Goal: Transaction & Acquisition: Subscribe to service/newsletter

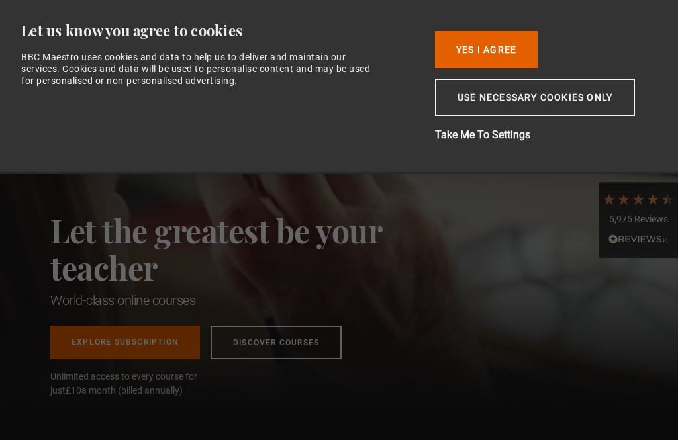
click at [564, 101] on button "Use necessary cookies only" at bounding box center [535, 98] width 200 height 38
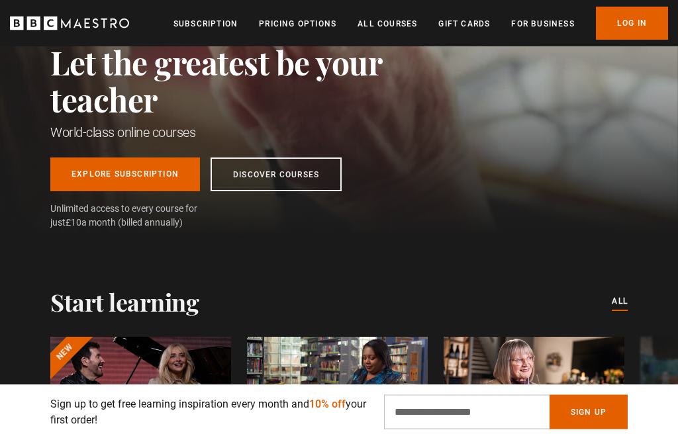
scroll to position [168, 0]
click at [157, 176] on link "Explore Subscription" at bounding box center [125, 175] width 150 height 34
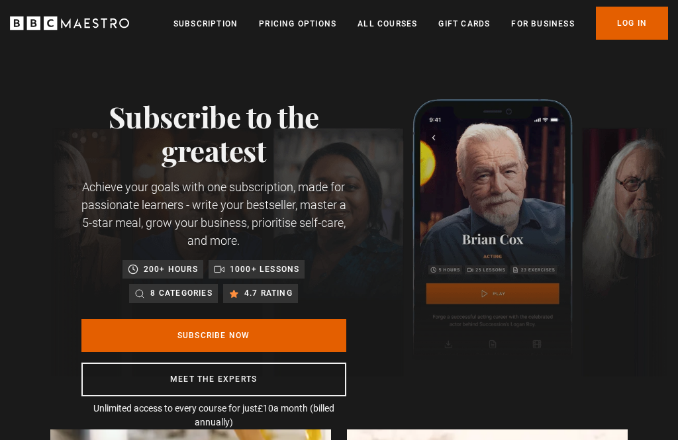
scroll to position [0, 864]
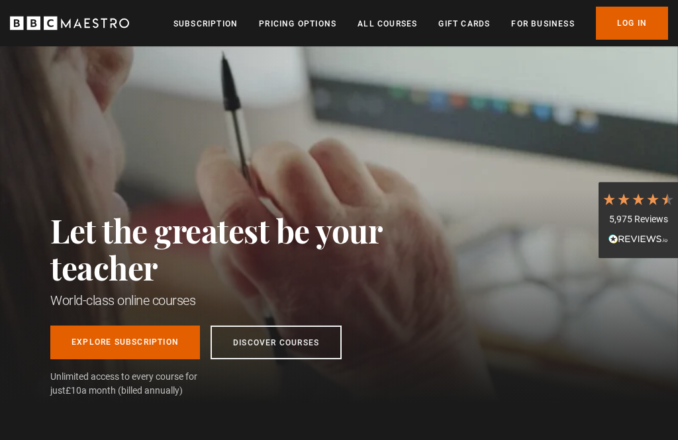
click at [307, 338] on link "Discover Courses" at bounding box center [276, 343] width 131 height 34
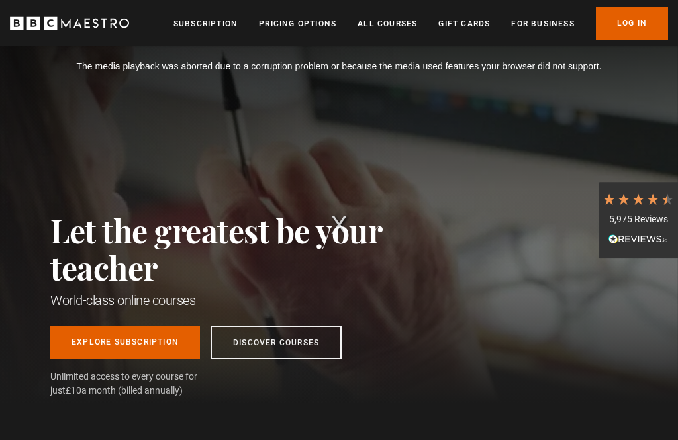
scroll to position [0, 173]
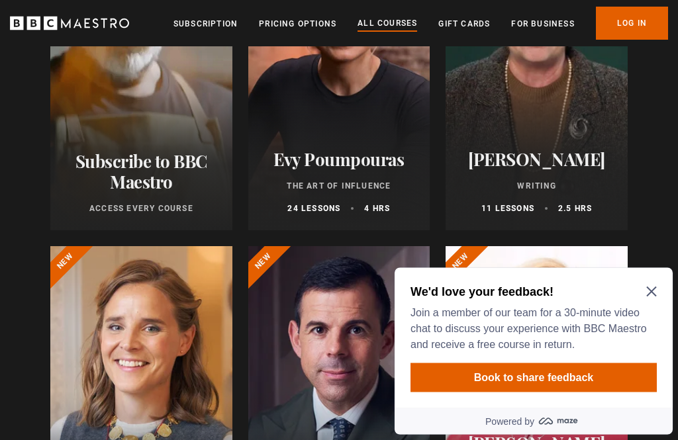
scroll to position [298, 0]
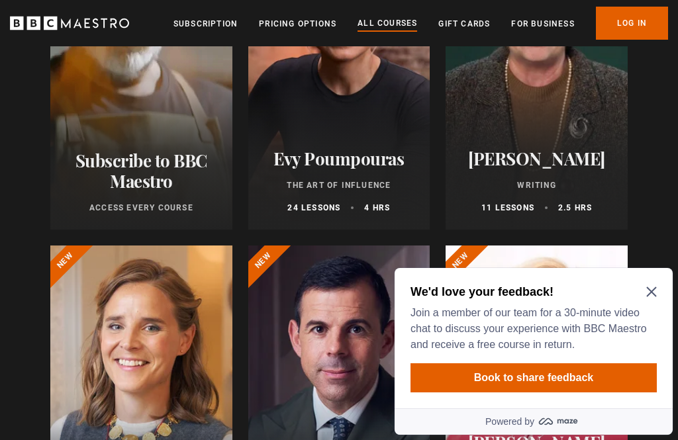
click at [654, 288] on icon "Close Maze Prompt" at bounding box center [651, 292] width 11 height 11
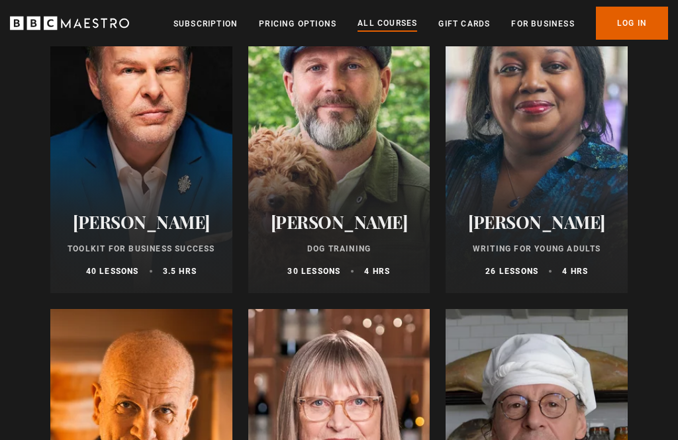
scroll to position [4219, 0]
